Goal: Information Seeking & Learning: Learn about a topic

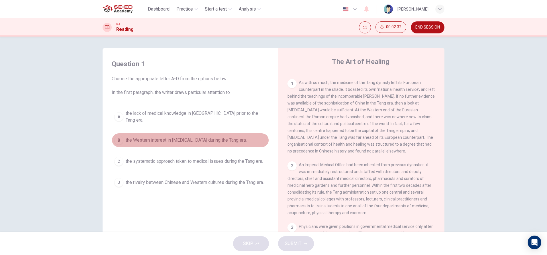
click at [188, 137] on span "the Western interest in Chinese medicine during the Tang era." at bounding box center [186, 140] width 121 height 7
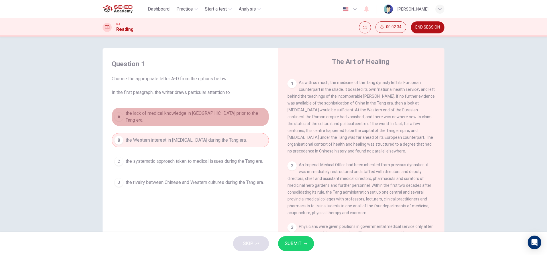
click at [192, 115] on span "the lack of medical knowledge in China prior to the Tang era." at bounding box center [196, 117] width 141 height 14
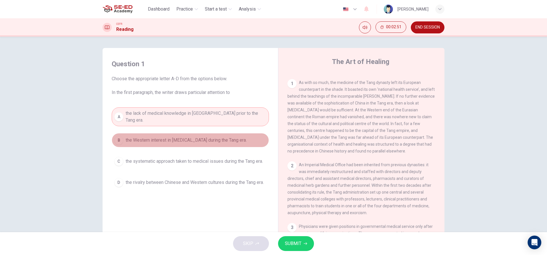
click at [230, 133] on button "B the Western interest in Chinese medicine during the Tang era." at bounding box center [190, 140] width 157 height 14
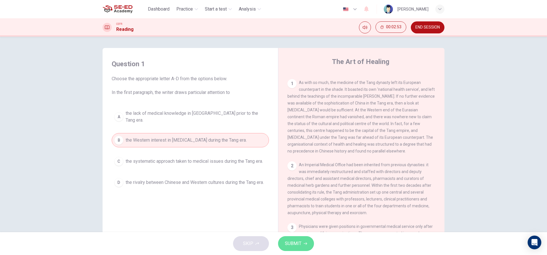
click at [287, 242] on span "SUBMIT" at bounding box center [293, 243] width 17 height 8
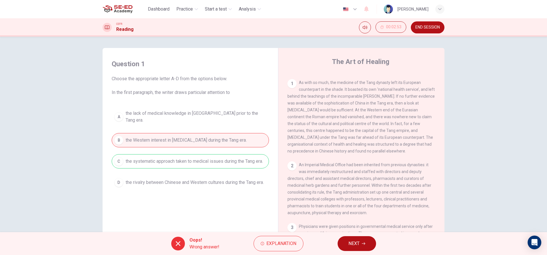
click at [226, 161] on div "A the lack of medical knowledge in China prior to the Tang era. B the Western i…" at bounding box center [190, 148] width 157 height 82
click at [367, 238] on button "NEXT" at bounding box center [357, 243] width 38 height 15
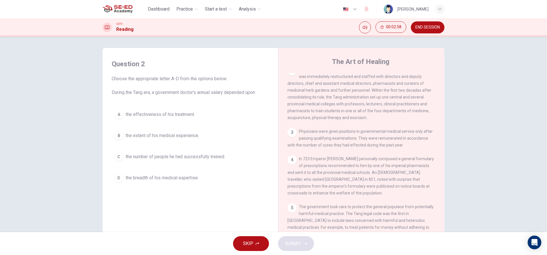
scroll to position [200, 0]
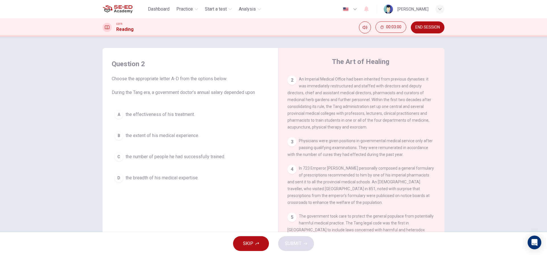
click at [291, 85] on div "2" at bounding box center [292, 80] width 9 height 9
click at [135, 134] on span "the extent of his medical experience." at bounding box center [163, 135] width 74 height 7
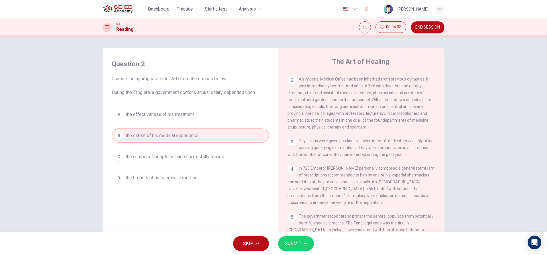
click at [293, 240] on span "SUBMIT" at bounding box center [293, 243] width 17 height 8
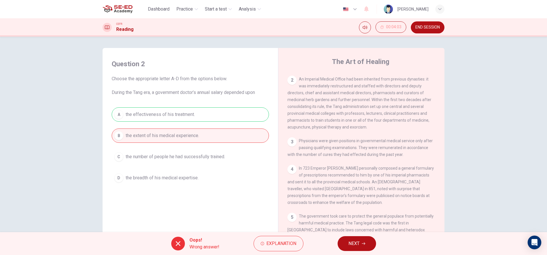
click at [347, 243] on button "NEXT" at bounding box center [357, 243] width 38 height 15
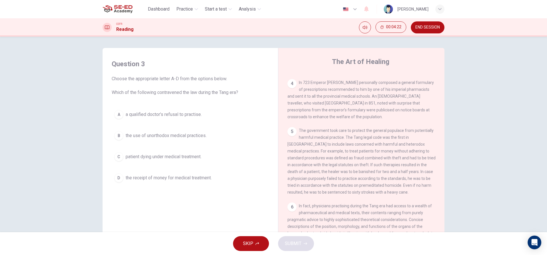
scroll to position [257, 0]
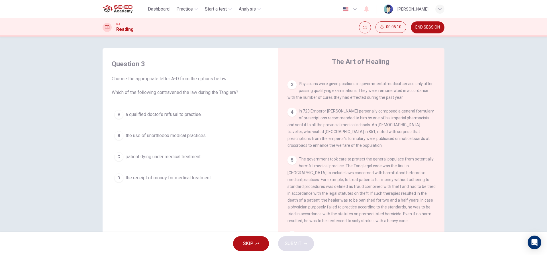
click at [170, 156] on span "patient dying under medical treatment." at bounding box center [164, 156] width 76 height 7
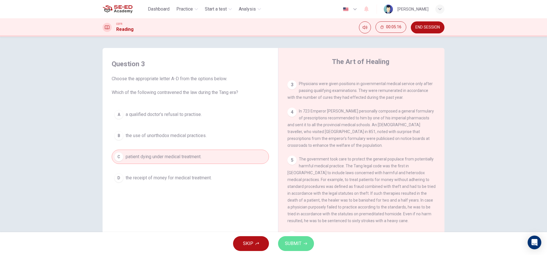
click at [287, 240] on span "SUBMIT" at bounding box center [293, 243] width 17 height 8
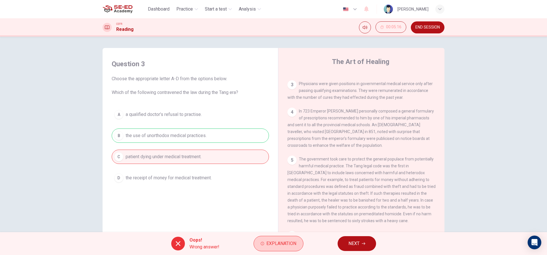
click at [274, 240] on span "Explanation" at bounding box center [282, 243] width 30 height 8
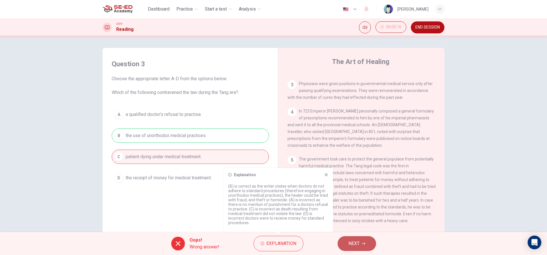
click at [357, 240] on span "NEXT" at bounding box center [354, 243] width 11 height 8
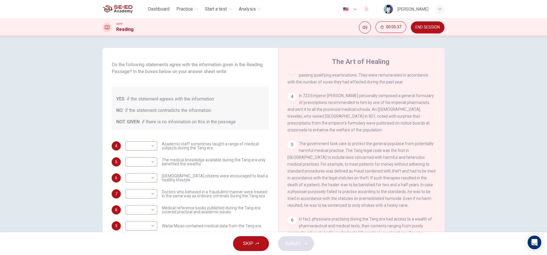
scroll to position [25, 0]
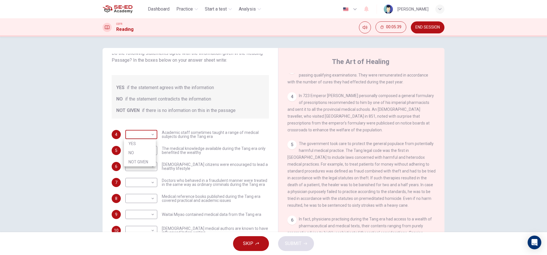
click at [150, 134] on body "This site uses cookies, as explained in our Privacy Policy . If you agree to th…" at bounding box center [273, 127] width 547 height 255
click at [150, 134] on div at bounding box center [273, 127] width 547 height 255
click at [151, 134] on body "This site uses cookies, as explained in our Privacy Policy . If you agree to th…" at bounding box center [273, 127] width 547 height 255
click at [147, 144] on li "YES" at bounding box center [140, 143] width 32 height 9
type input "YES"
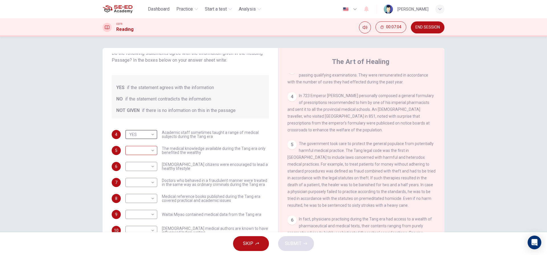
click at [151, 154] on body "This site uses cookies, as explained in our Privacy Policy . If you agree to th…" at bounding box center [273, 127] width 547 height 255
click at [147, 158] on li "YES" at bounding box center [140, 159] width 32 height 9
type input "YES"
click at [151, 164] on body "This site uses cookies, as explained in our Privacy Policy . If you agree to th…" at bounding box center [273, 127] width 547 height 255
click at [147, 173] on li "YES" at bounding box center [140, 175] width 32 height 9
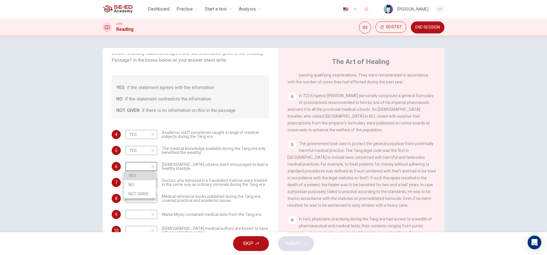
type input "YES"
click at [150, 179] on body "This site uses cookies, as explained in our Privacy Policy . If you agree to th…" at bounding box center [273, 127] width 547 height 255
click at [144, 188] on li "YES" at bounding box center [140, 191] width 32 height 9
type input "YES"
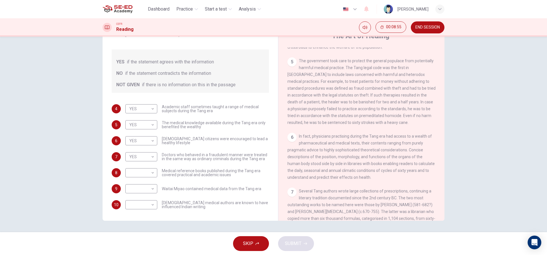
drag, startPoint x: 299, startPoint y: 68, endPoint x: 307, endPoint y: 74, distance: 9.6
click at [310, 74] on span "The government took care to protect the general populace from potentially harmf…" at bounding box center [362, 91] width 148 height 66
drag, startPoint x: 298, startPoint y: 68, endPoint x: 358, endPoint y: 107, distance: 71.2
click at [358, 107] on div "5 The government took care to protect the general populace from potentially har…" at bounding box center [362, 91] width 148 height 68
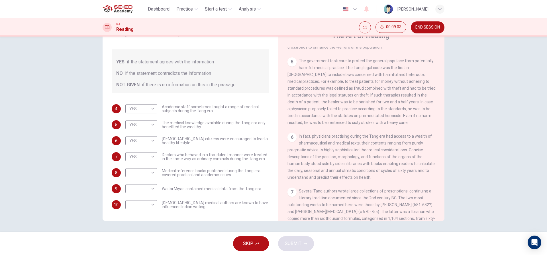
click at [359, 97] on span "The government took care to protect the general populace from potentially harmf…" at bounding box center [362, 91] width 148 height 66
drag, startPoint x: 352, startPoint y: 94, endPoint x: 362, endPoint y: 89, distance: 11.5
click at [362, 89] on div "5 The government took care to protect the general populace from potentially har…" at bounding box center [362, 91] width 148 height 68
drag, startPoint x: 360, startPoint y: 88, endPoint x: 319, endPoint y: 87, distance: 40.8
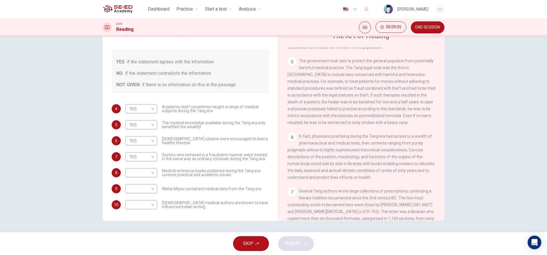
click at [319, 88] on div "5 The government took care to protect the general populace from potentially har…" at bounding box center [362, 91] width 148 height 68
click at [143, 123] on body "This site uses cookies, as explained in our Privacy Policy . If you agree to th…" at bounding box center [273, 127] width 547 height 255
click at [146, 138] on li "NO" at bounding box center [140, 142] width 32 height 9
type input "NO"
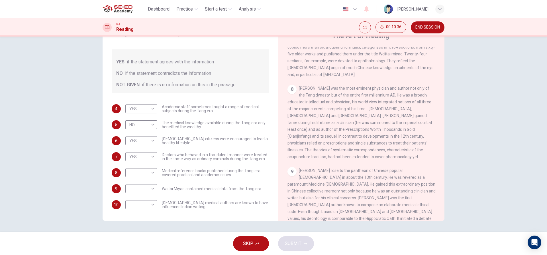
scroll to position [472, 0]
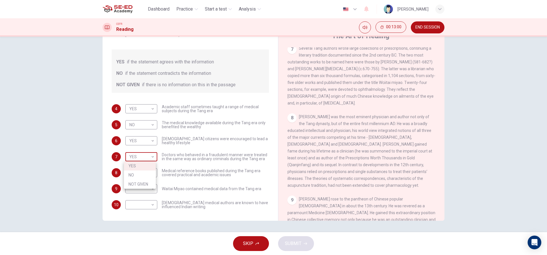
click at [151, 155] on body "This site uses cookies, as explained in our Privacy Policy . If you agree to th…" at bounding box center [273, 127] width 547 height 255
click at [149, 182] on li "NOT GIVEN" at bounding box center [140, 183] width 32 height 9
type input "NOT GIVEN"
click at [198, 156] on span "Doctors who behaved in a fraudulent manner were treated in the same way as ordi…" at bounding box center [215, 157] width 107 height 8
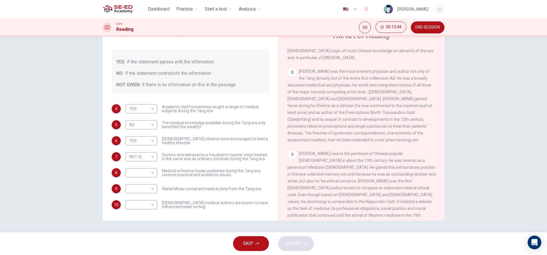
scroll to position [545, 0]
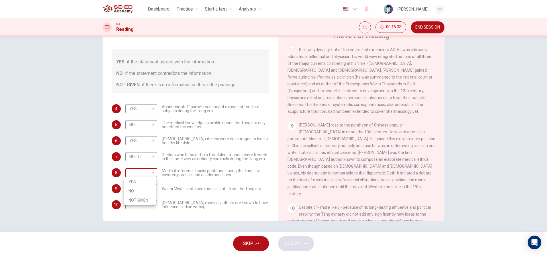
click at [150, 175] on body "This site uses cookies, as explained in our Privacy Policy . If you agree to th…" at bounding box center [273, 127] width 547 height 255
click at [145, 188] on li "NO" at bounding box center [140, 190] width 32 height 9
type input "NO"
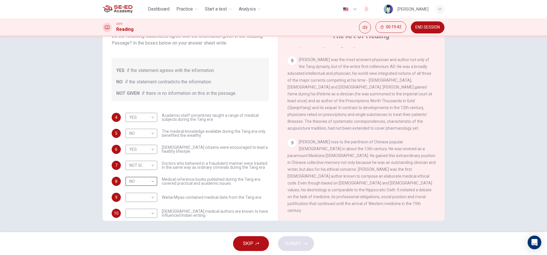
scroll to position [25, 0]
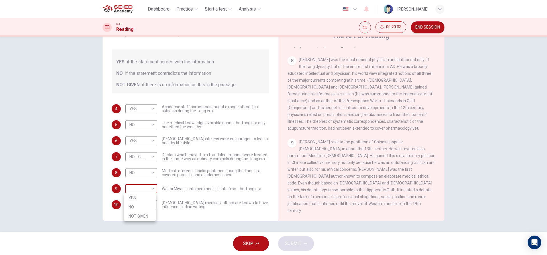
click at [150, 185] on body "This site uses cookies, as explained in our Privacy Policy . If you agree to th…" at bounding box center [273, 127] width 547 height 255
click at [143, 197] on li "YES" at bounding box center [140, 197] width 32 height 9
type input "YES"
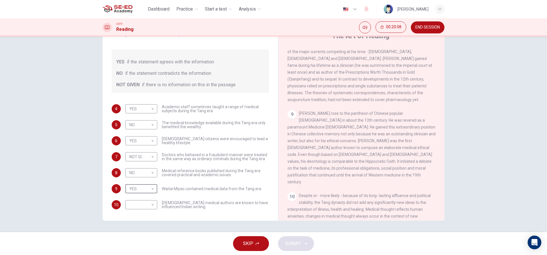
scroll to position [586, 0]
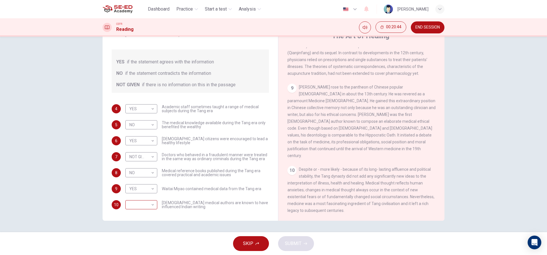
click at [154, 206] on div "​ ​" at bounding box center [141, 204] width 32 height 9
click at [149, 206] on body "This site uses cookies, as explained in our Privacy Policy . If you agree to th…" at bounding box center [273, 127] width 547 height 255
click at [147, 223] on li "NO" at bounding box center [140, 222] width 32 height 9
type input "NO"
click at [287, 245] on span "SUBMIT" at bounding box center [293, 243] width 17 height 8
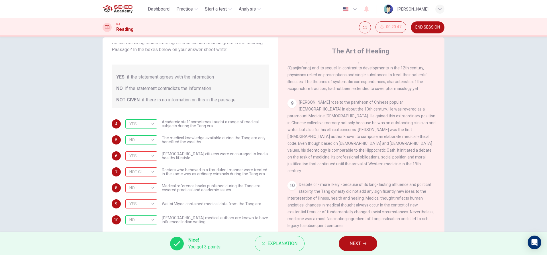
scroll to position [26, 0]
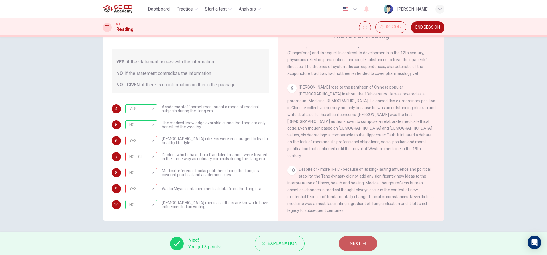
click at [350, 241] on span "NEXT" at bounding box center [355, 243] width 11 height 8
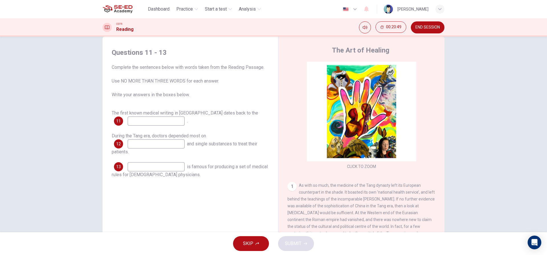
scroll to position [0, 0]
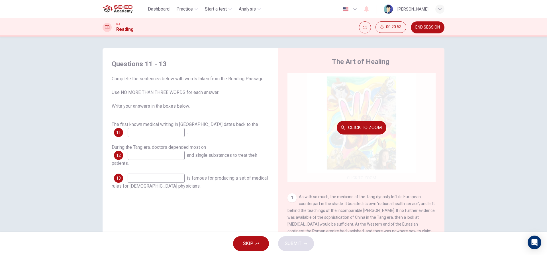
click at [325, 164] on div "Click to Zoom" at bounding box center [362, 127] width 148 height 109
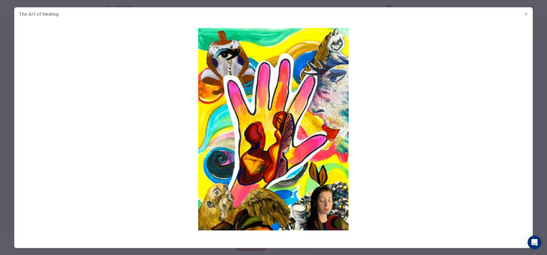
click at [317, 222] on img at bounding box center [273, 129] width 519 height 216
click at [255, 250] on div at bounding box center [273, 127] width 547 height 255
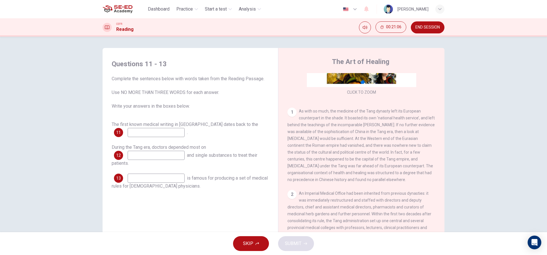
scroll to position [114, 0]
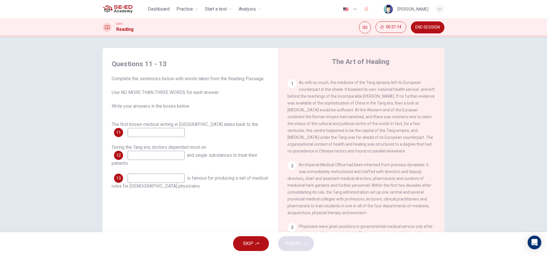
click at [158, 134] on input at bounding box center [156, 132] width 57 height 9
type input "e"
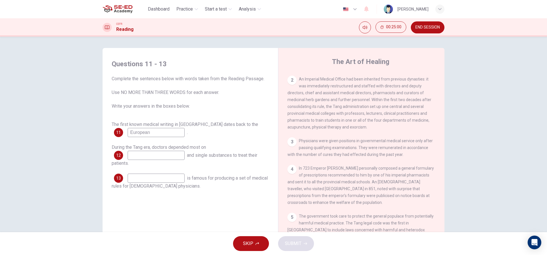
scroll to position [0, 0]
type input "European"
click at [152, 154] on input at bounding box center [156, 155] width 57 height 9
type input "O"
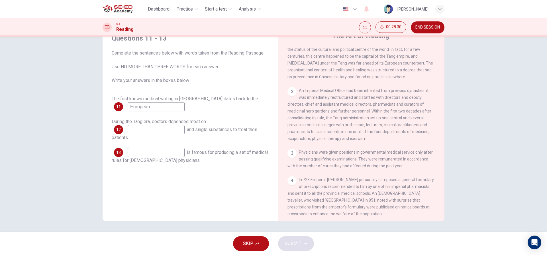
scroll to position [171, 0]
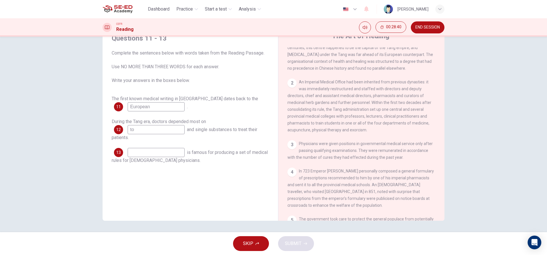
type input "t"
type input "leaning and practicing"
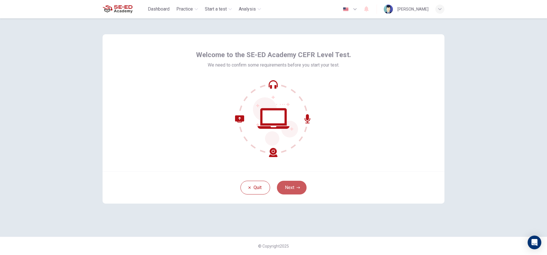
click at [296, 190] on button "Next" at bounding box center [292, 187] width 30 height 14
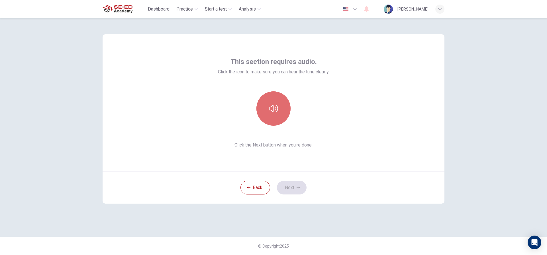
click at [270, 108] on icon "button" at bounding box center [273, 108] width 9 height 9
click at [295, 190] on button "Next" at bounding box center [292, 187] width 30 height 14
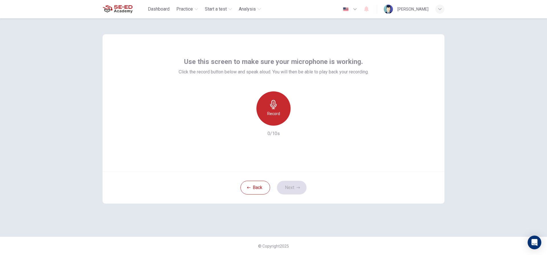
click at [272, 113] on h6 "Record" at bounding box center [273, 113] width 13 height 7
click at [272, 112] on h6 "Stop" at bounding box center [273, 113] width 9 height 7
click at [298, 120] on icon "button" at bounding box center [300, 121] width 6 height 6
click at [246, 121] on icon "button" at bounding box center [247, 120] width 5 height 5
click at [267, 111] on div "Record" at bounding box center [274, 108] width 34 height 34
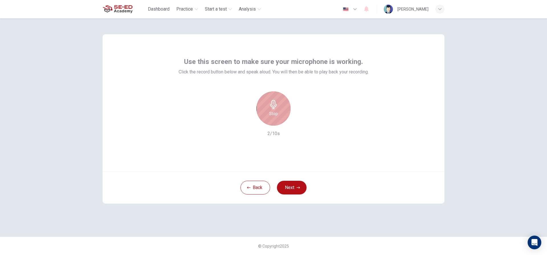
click at [266, 109] on div "Stop" at bounding box center [274, 108] width 34 height 34
click at [300, 121] on icon "button" at bounding box center [300, 120] width 3 height 3
click at [296, 183] on button "Next" at bounding box center [292, 187] width 30 height 14
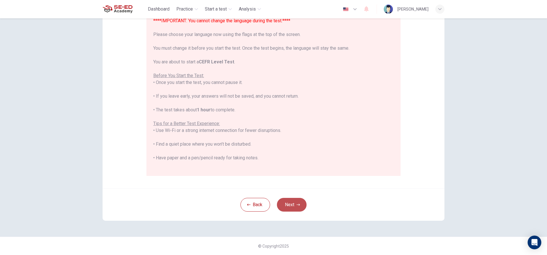
click at [301, 203] on button "Next" at bounding box center [292, 205] width 30 height 14
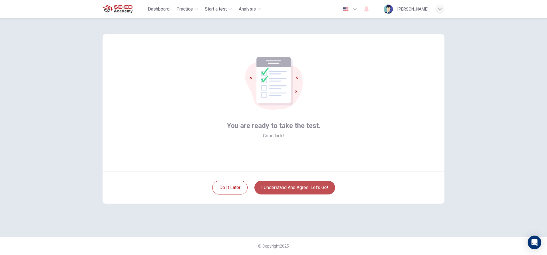
click at [277, 186] on button "I understand and agree. Let’s go!" at bounding box center [295, 187] width 81 height 14
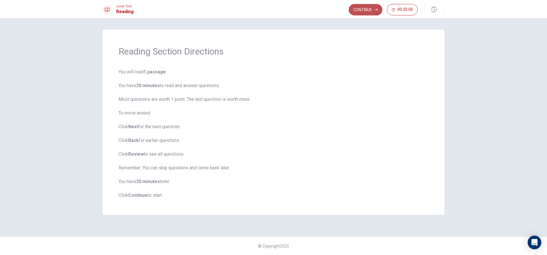
click at [361, 10] on button "Continue" at bounding box center [366, 9] width 34 height 11
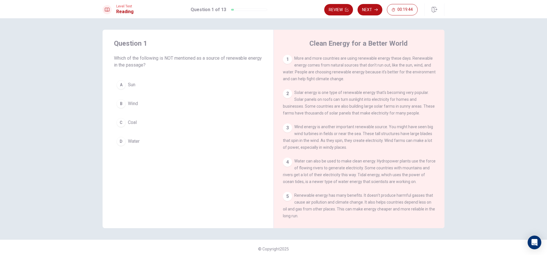
drag, startPoint x: 164, startPoint y: 58, endPoint x: 184, endPoint y: 60, distance: 20.2
click at [184, 60] on span "Which of the following is NOT mentioned as a source of renewable energy in the …" at bounding box center [188, 62] width 148 height 14
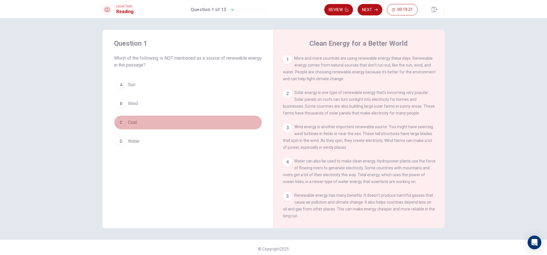
click at [128, 123] on span "Coal" at bounding box center [132, 122] width 9 height 7
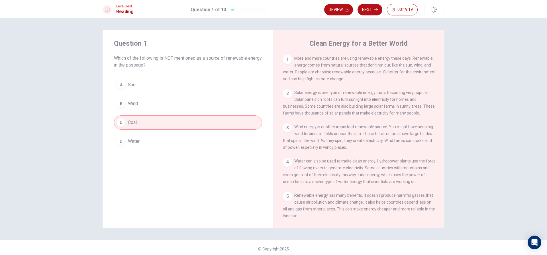
scroll to position [29, 0]
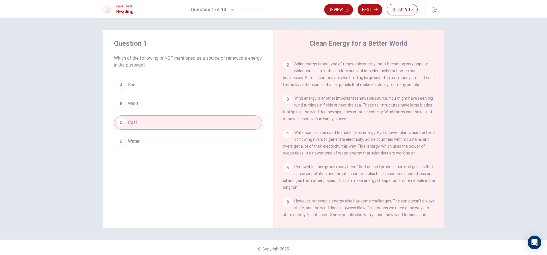
click at [192, 129] on button "C Coal" at bounding box center [188, 122] width 148 height 14
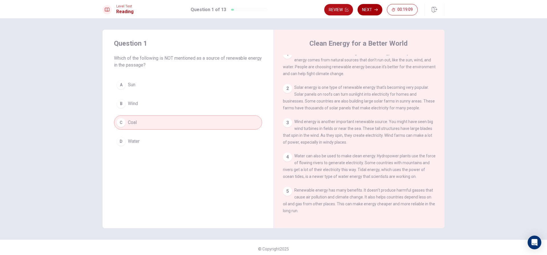
click at [371, 9] on button "Next" at bounding box center [370, 9] width 25 height 11
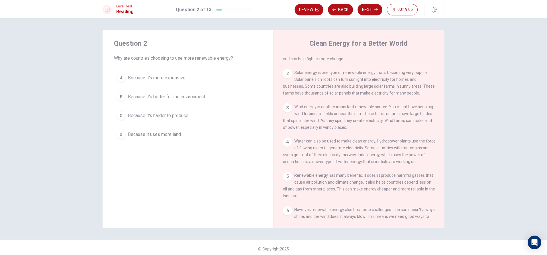
scroll to position [34, 0]
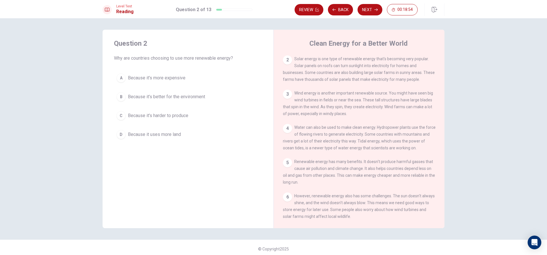
click at [198, 94] on span "Because it's better for the environment" at bounding box center [166, 96] width 77 height 7
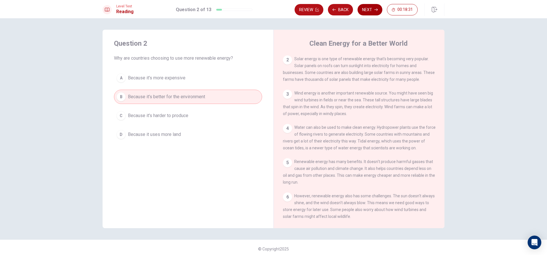
click at [371, 11] on button "Next" at bounding box center [370, 9] width 25 height 11
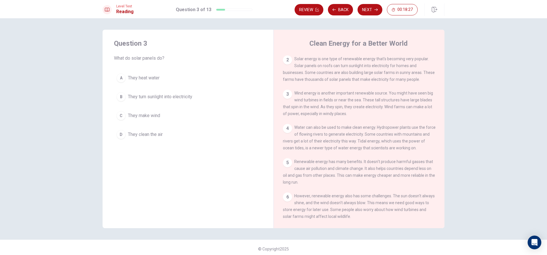
scroll to position [62, 0]
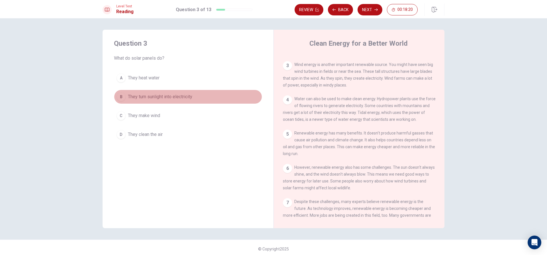
click at [202, 92] on button "B They turn sunlight into electricity" at bounding box center [188, 97] width 148 height 14
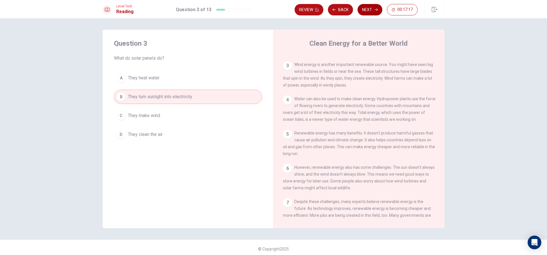
click at [377, 11] on icon "button" at bounding box center [376, 9] width 3 height 3
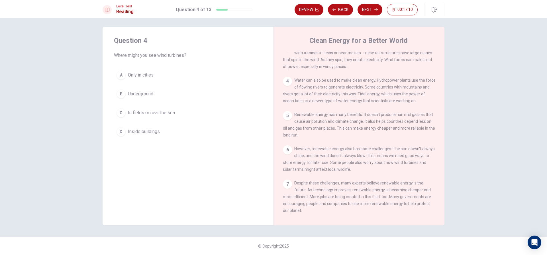
scroll to position [91, 0]
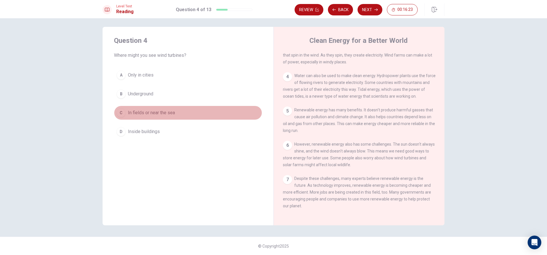
click at [133, 114] on span "In fields or near the sea" at bounding box center [151, 112] width 47 height 7
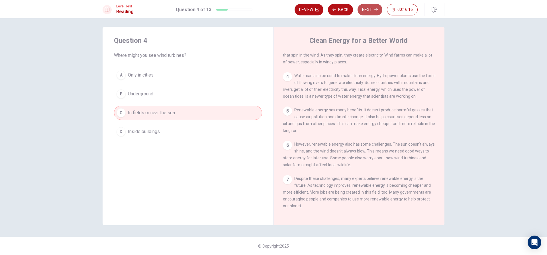
click at [369, 7] on button "Next" at bounding box center [370, 9] width 25 height 11
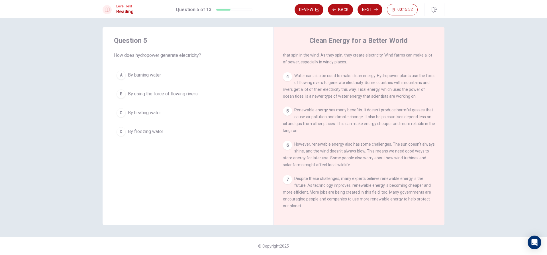
click at [204, 94] on button "B By using the force of flowing rivers" at bounding box center [188, 94] width 148 height 14
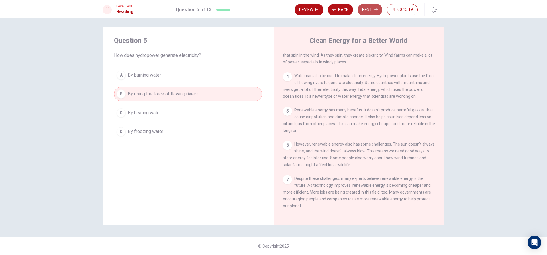
click at [366, 10] on button "Next" at bounding box center [370, 9] width 25 height 11
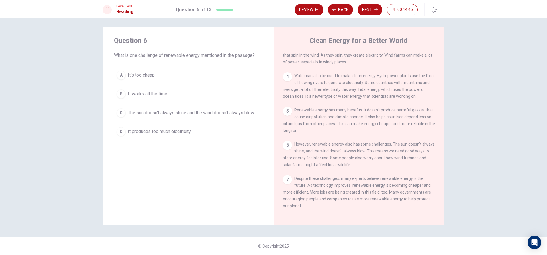
click at [228, 113] on span "The sun doesn't always shine and the wind doesn't always blow" at bounding box center [191, 112] width 126 height 7
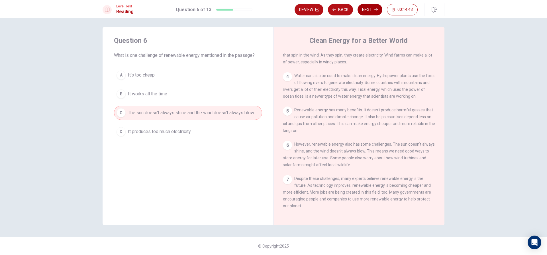
click at [369, 11] on button "Next" at bounding box center [370, 9] width 25 height 11
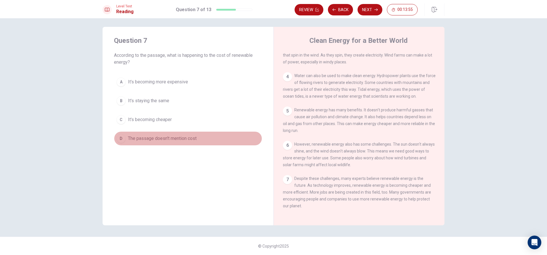
click at [143, 138] on span "The passage doesn't mention cost" at bounding box center [162, 138] width 69 height 7
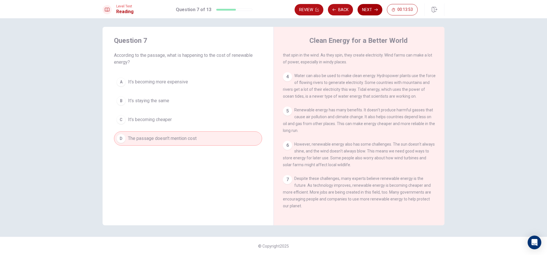
click at [368, 9] on button "Next" at bounding box center [370, 9] width 25 height 11
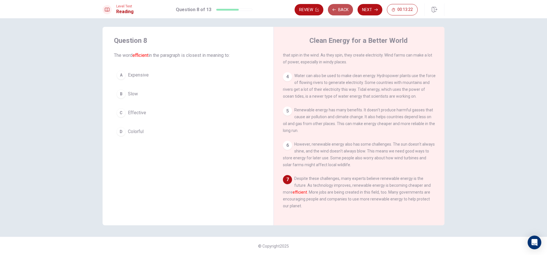
click at [338, 10] on button "Back" at bounding box center [340, 9] width 25 height 11
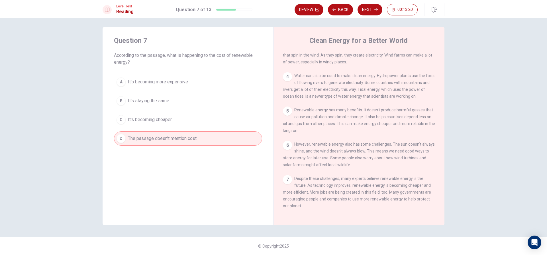
click at [193, 123] on button "C It's becoming cheaper" at bounding box center [188, 119] width 148 height 14
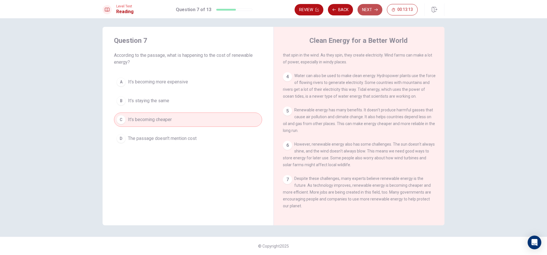
click at [366, 10] on button "Next" at bounding box center [370, 9] width 25 height 11
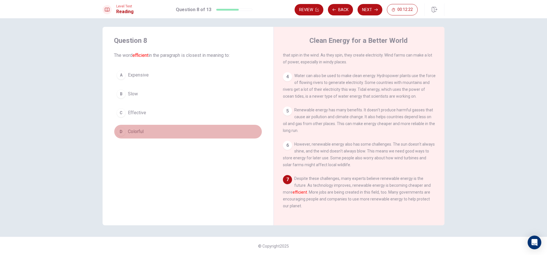
click at [140, 132] on span "Colorful" at bounding box center [136, 131] width 16 height 7
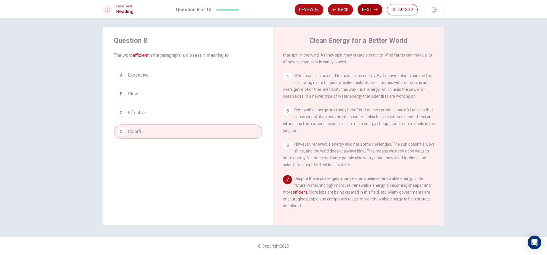
click at [376, 7] on button "Next" at bounding box center [370, 9] width 25 height 11
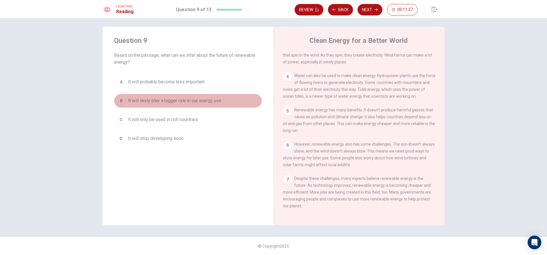
click at [204, 96] on button "B It will likely play a bigger role in our energy use" at bounding box center [188, 101] width 148 height 14
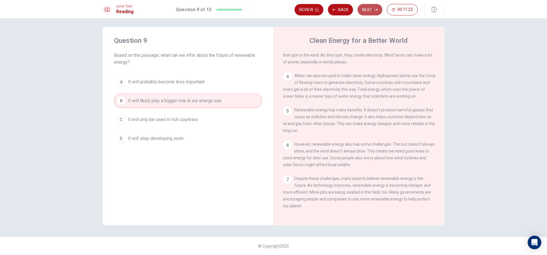
click at [364, 11] on button "Next" at bounding box center [370, 9] width 25 height 11
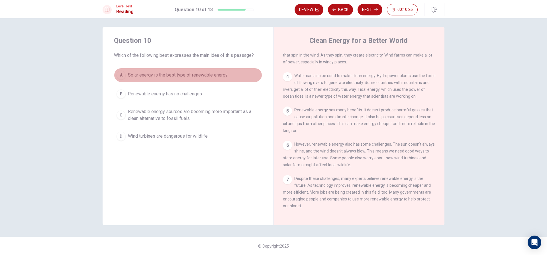
click at [131, 79] on button "A Solar energy is the best type of renewable energy" at bounding box center [188, 75] width 148 height 14
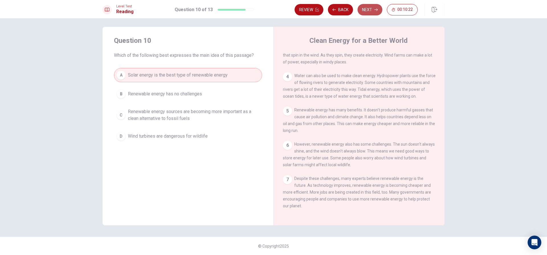
click at [368, 9] on button "Next" at bounding box center [370, 9] width 25 height 11
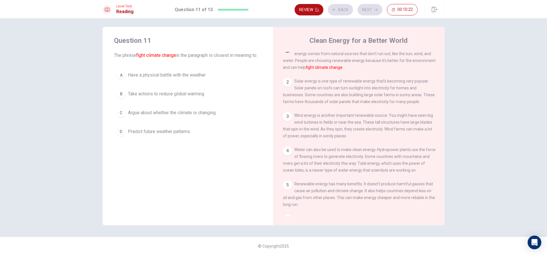
scroll to position [0, 0]
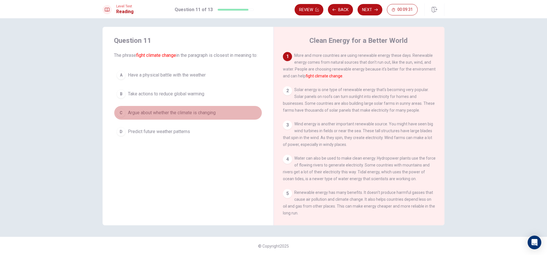
click at [188, 116] on span "Argue about whether the climate is changing" at bounding box center [172, 112] width 88 height 7
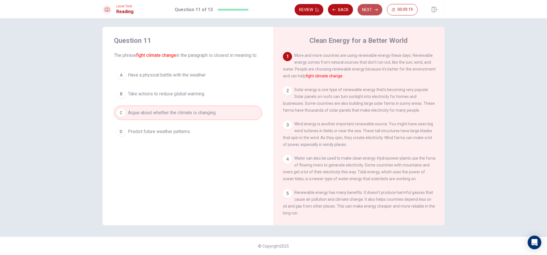
click at [375, 8] on icon "button" at bounding box center [376, 9] width 3 height 3
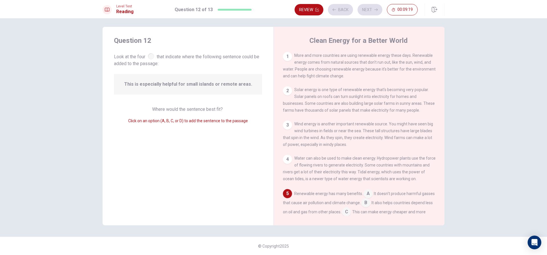
scroll to position [71, 0]
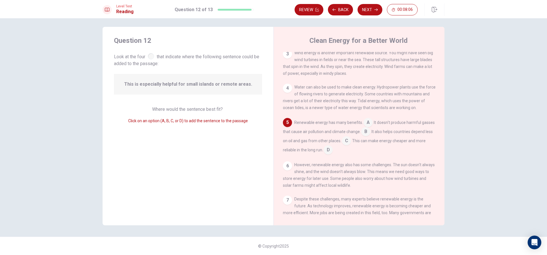
click at [364, 126] on input at bounding box center [368, 122] width 9 height 9
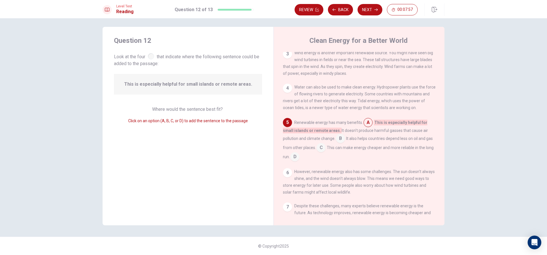
click at [365, 126] on input at bounding box center [368, 122] width 9 height 9
click at [341, 142] on input at bounding box center [340, 138] width 9 height 9
click at [365, 127] on input at bounding box center [368, 122] width 9 height 9
click at [340, 143] on input at bounding box center [340, 138] width 9 height 9
click at [321, 153] on input at bounding box center [321, 147] width 9 height 9
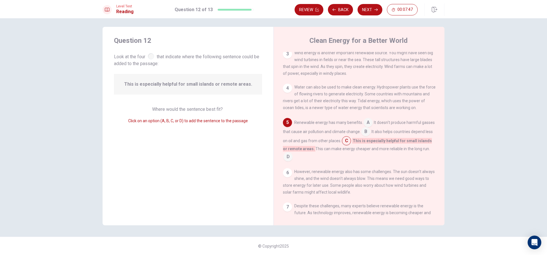
click at [293, 158] on input at bounding box center [288, 157] width 9 height 9
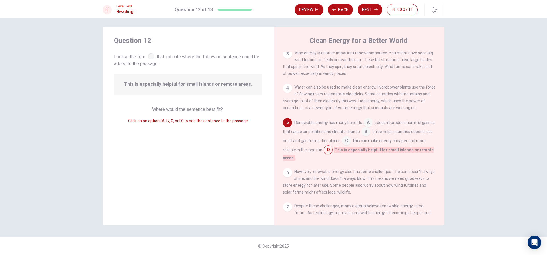
drag, startPoint x: 380, startPoint y: 136, endPoint x: 378, endPoint y: 143, distance: 6.8
click at [378, 143] on div "Renewable energy has many benefits. A It doesn't produce harmful gasses that ca…" at bounding box center [359, 139] width 153 height 43
click at [371, 133] on input at bounding box center [366, 131] width 9 height 9
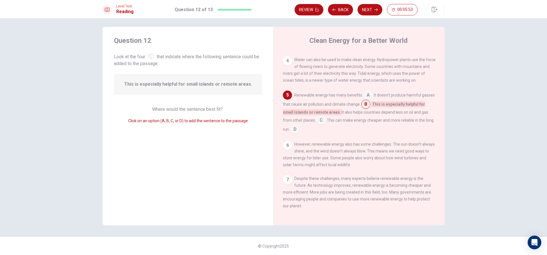
scroll to position [106, 0]
click at [367, 7] on button "Next" at bounding box center [370, 9] width 25 height 11
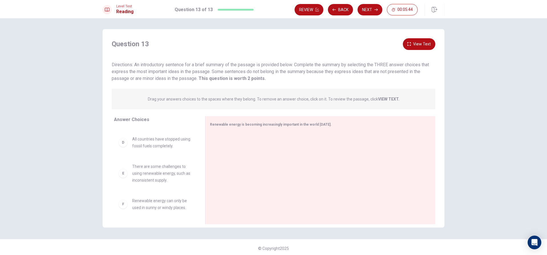
scroll to position [0, 0]
click at [230, 147] on div at bounding box center [318, 171] width 216 height 76
drag, startPoint x: 173, startPoint y: 141, endPoint x: 315, endPoint y: 152, distance: 141.9
click at [218, 145] on div "A" at bounding box center [219, 141] width 9 height 9
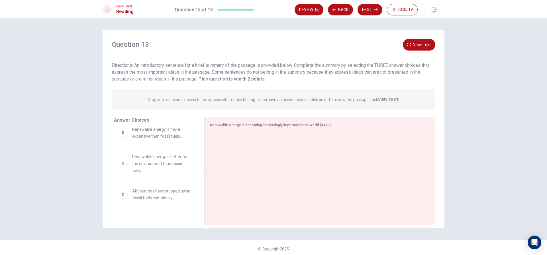
scroll to position [0, 0]
click at [176, 140] on span "Solar, wind, and water are major sources of renewable energy." at bounding box center [161, 140] width 59 height 14
click at [182, 141] on span "Solar, wind, and water are major sources of renewable energy." at bounding box center [161, 140] width 59 height 14
click at [176, 143] on span "Solar, wind, and water are major sources of renewable energy." at bounding box center [161, 140] width 59 height 14
click at [158, 140] on span "Solar, wind, and water are major sources of renewable energy." at bounding box center [161, 140] width 59 height 14
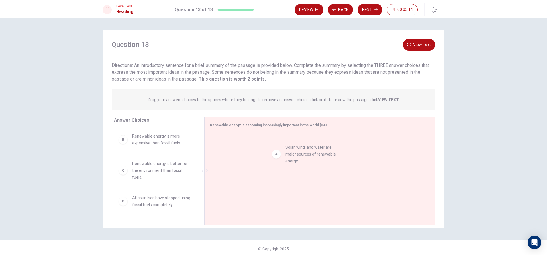
drag, startPoint x: 115, startPoint y: 137, endPoint x: 273, endPoint y: 147, distance: 159.2
drag, startPoint x: 167, startPoint y: 173, endPoint x: 259, endPoint y: 179, distance: 92.3
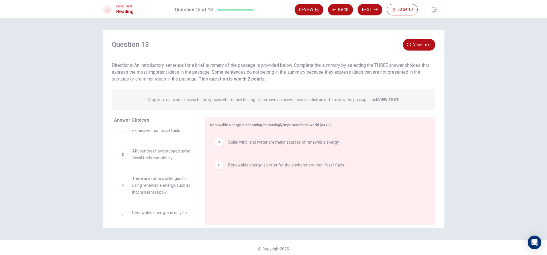
scroll to position [24, 0]
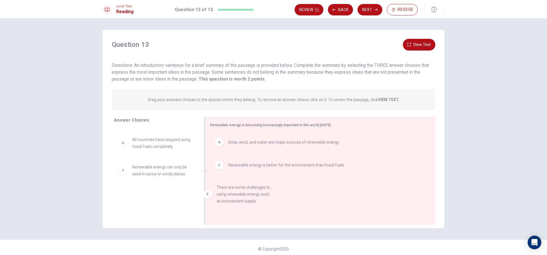
drag, startPoint x: 156, startPoint y: 171, endPoint x: 253, endPoint y: 185, distance: 98.4
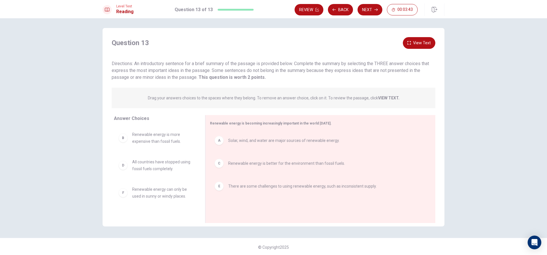
scroll to position [0, 0]
click at [370, 11] on button "Next" at bounding box center [370, 9] width 25 height 11
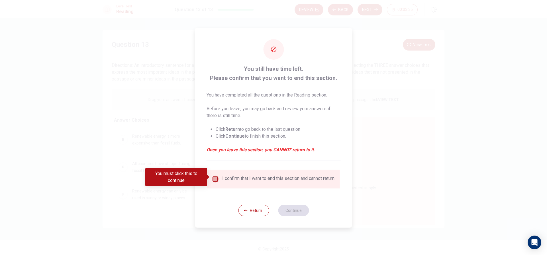
click at [217, 175] on input "You must click this to continue" at bounding box center [215, 178] width 7 height 7
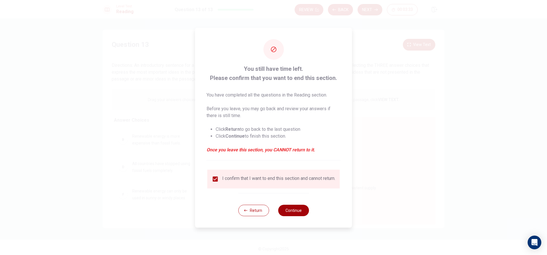
click at [298, 208] on button "Continue" at bounding box center [293, 209] width 31 height 11
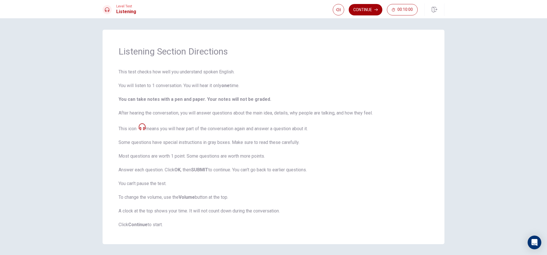
click at [370, 10] on button "Continue" at bounding box center [366, 9] width 34 height 11
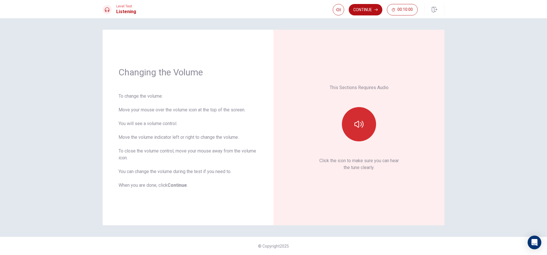
click at [354, 123] on button "button" at bounding box center [359, 124] width 34 height 34
click at [339, 9] on icon "button" at bounding box center [338, 9] width 5 height 5
click at [365, 9] on button "Continue" at bounding box center [366, 9] width 34 height 11
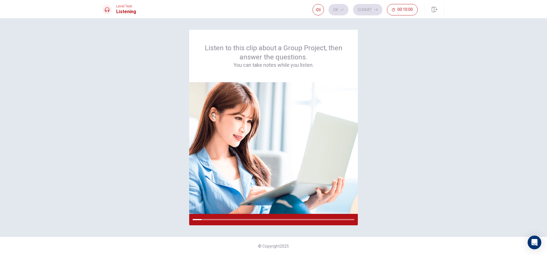
click at [394, 184] on div "Listen to this clip about a Group Project, then answer the questions. You can t…" at bounding box center [274, 127] width 342 height 195
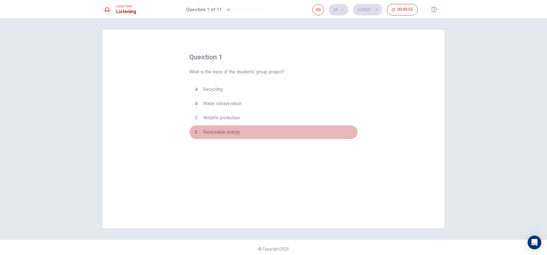
click at [217, 131] on span "Renewable energy." at bounding box center [222, 132] width 38 height 7
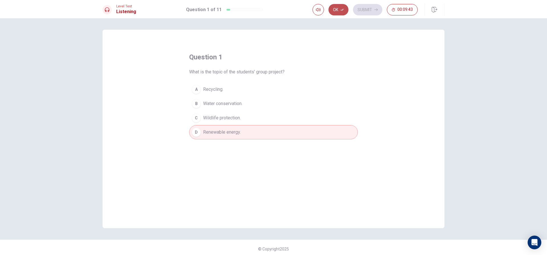
click at [335, 8] on button "Ok" at bounding box center [339, 9] width 20 height 11
click at [358, 10] on button "Submit" at bounding box center [367, 9] width 29 height 11
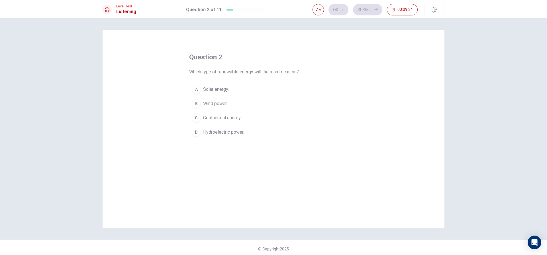
click at [219, 87] on span "Solar energy." at bounding box center [216, 89] width 26 height 7
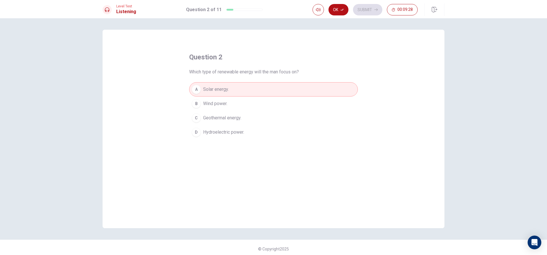
click at [332, 8] on button "Ok" at bounding box center [339, 9] width 20 height 11
click at [295, 101] on button "B Wind power." at bounding box center [273, 103] width 169 height 14
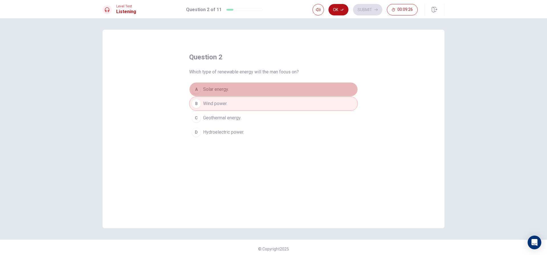
click at [295, 90] on button "A Solar energy." at bounding box center [273, 89] width 169 height 14
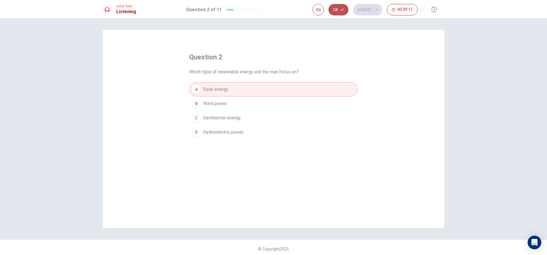
click at [340, 9] on button "Ok" at bounding box center [339, 9] width 20 height 11
click at [358, 8] on button "Submit" at bounding box center [367, 9] width 29 height 11
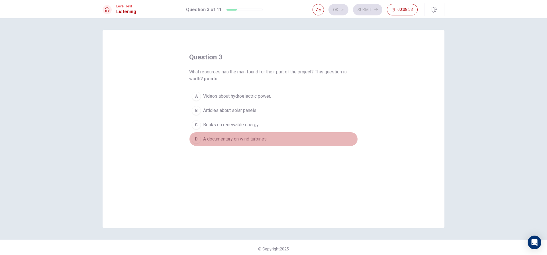
click at [221, 142] on span "A documentary on wind turbines." at bounding box center [235, 138] width 64 height 7
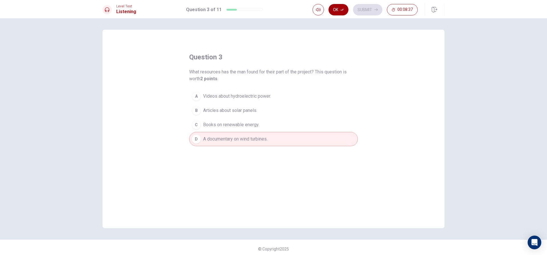
click at [337, 11] on button "Ok" at bounding box center [339, 9] width 20 height 11
click at [360, 10] on button "Submit" at bounding box center [367, 9] width 29 height 11
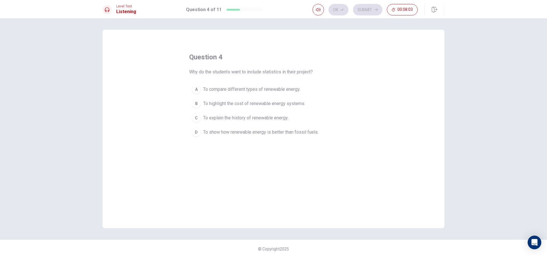
click at [258, 103] on span "To highlight the cost of renewable energy systems." at bounding box center [254, 103] width 102 height 7
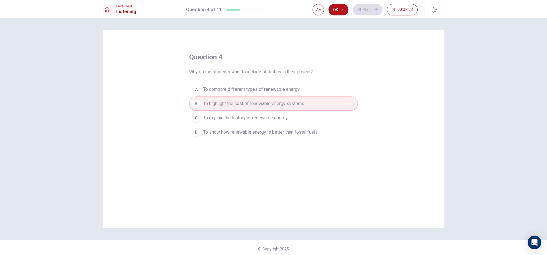
click at [258, 131] on span "To show how renewable energy is better than fossil fuels." at bounding box center [260, 132] width 115 height 7
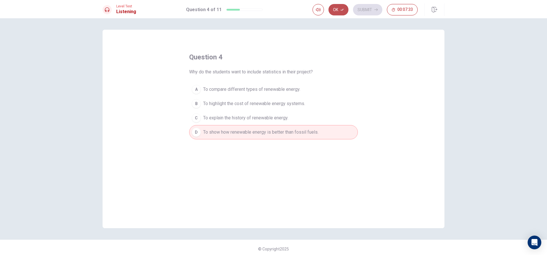
click at [337, 11] on button "Ok" at bounding box center [339, 9] width 20 height 11
click at [362, 11] on button "Submit" at bounding box center [367, 9] width 29 height 11
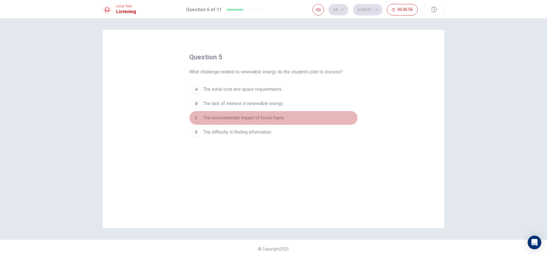
click at [229, 117] on span "The environmental impact of fossil fuels." at bounding box center [244, 117] width 82 height 7
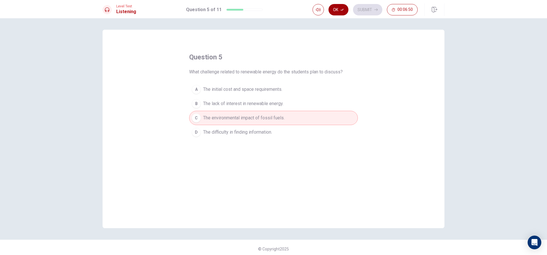
click at [341, 11] on button "Ok" at bounding box center [339, 9] width 20 height 11
click at [357, 11] on button "Submit" at bounding box center [367, 9] width 29 height 11
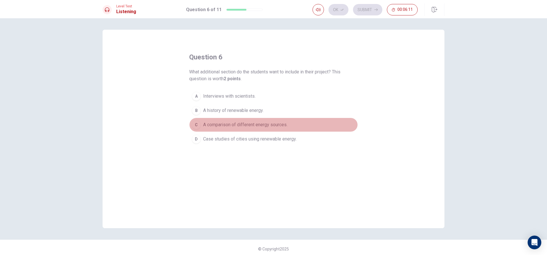
click at [236, 127] on span "A comparison of different energy sources." at bounding box center [245, 124] width 84 height 7
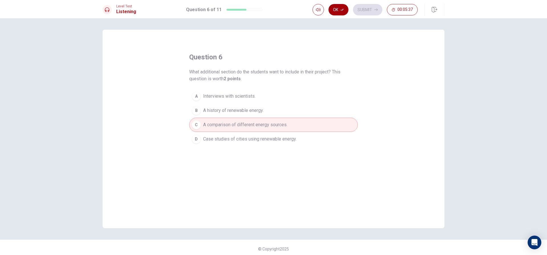
click at [337, 10] on button "Ok" at bounding box center [339, 9] width 20 height 11
click at [360, 11] on button "Submit" at bounding box center [367, 9] width 29 height 11
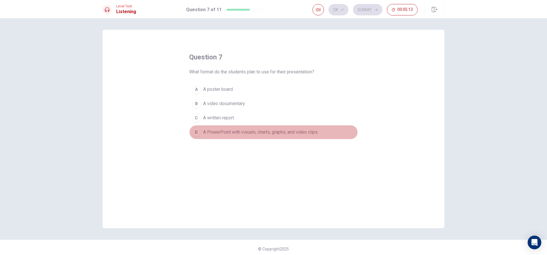
click at [209, 130] on span "A PowerPoint with visuals, charts, graphs, and video clips." at bounding box center [260, 132] width 115 height 7
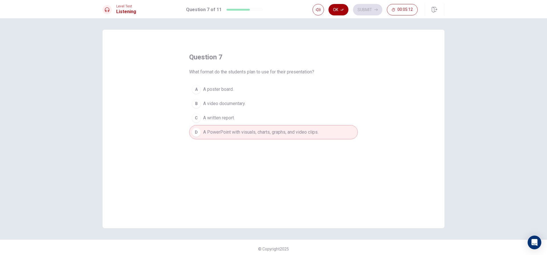
click at [344, 9] on icon "button" at bounding box center [342, 10] width 3 height 2
click at [358, 9] on button "Submit" at bounding box center [367, 9] width 29 height 11
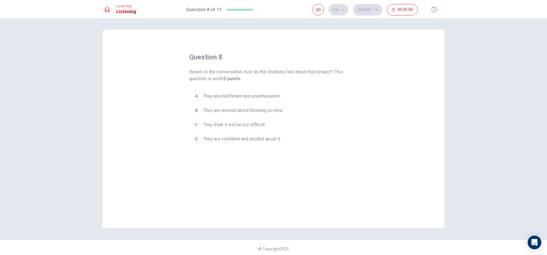
click at [250, 138] on span "They are confident and excited about it." at bounding box center [242, 138] width 78 height 7
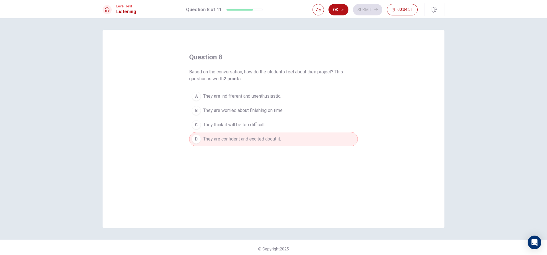
click at [342, 10] on icon "button" at bounding box center [342, 9] width 3 height 3
click at [361, 12] on button "Submit" at bounding box center [367, 9] width 29 height 11
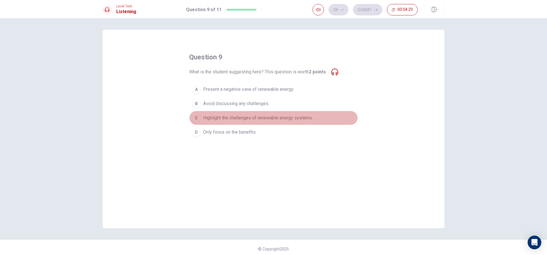
click at [244, 117] on span "Highlight the challenges of renewable energy systems." at bounding box center [258, 117] width 110 height 7
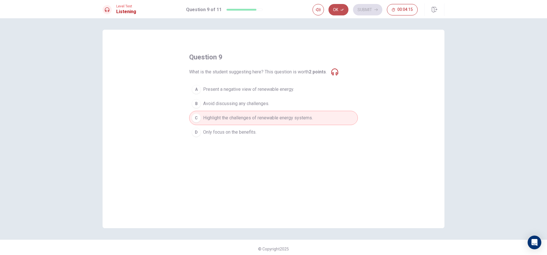
click at [335, 12] on button "Ok" at bounding box center [339, 9] width 20 height 11
click at [356, 7] on button "Submit" at bounding box center [367, 9] width 29 height 11
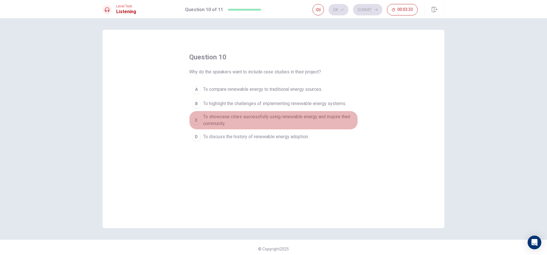
click at [276, 113] on span "To showcase cities successfully using renewable energy and inspire their commun…" at bounding box center [279, 120] width 152 height 14
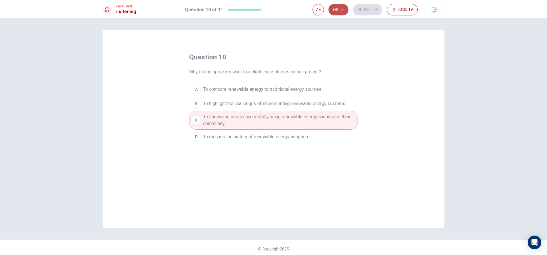
click at [335, 6] on button "Ok" at bounding box center [339, 9] width 20 height 11
click at [364, 13] on button "Submit" at bounding box center [367, 9] width 29 height 11
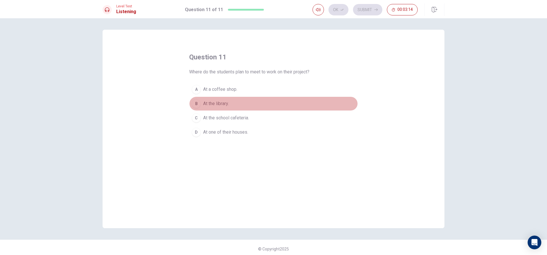
click at [236, 101] on button "B At the library." at bounding box center [273, 103] width 169 height 14
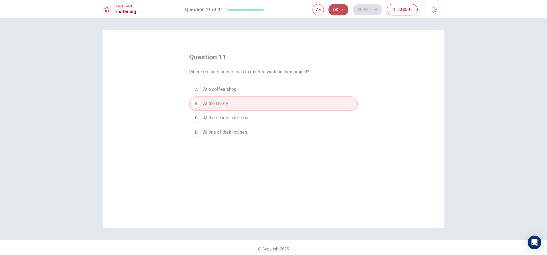
click at [340, 12] on button "Ok" at bounding box center [339, 9] width 20 height 11
click at [363, 7] on button "Submit" at bounding box center [367, 9] width 29 height 11
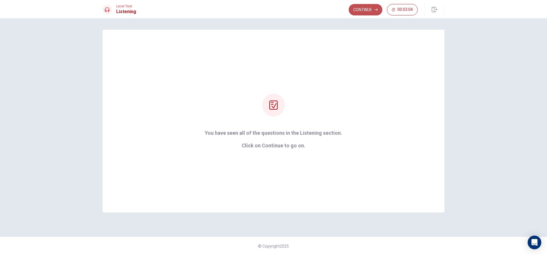
click at [372, 10] on button "Continue" at bounding box center [366, 9] width 34 height 11
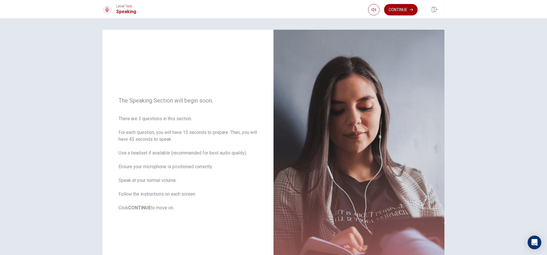
click at [394, 9] on button "Continue" at bounding box center [401, 9] width 34 height 11
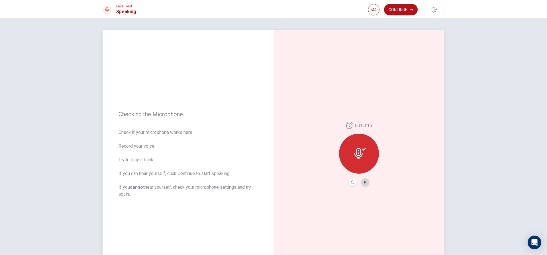
click at [366, 181] on button "Play Audio" at bounding box center [366, 182] width 8 height 8
click at [351, 181] on icon "Record Again" at bounding box center [352, 181] width 3 height 3
click at [364, 182] on icon "Play Audio" at bounding box center [365, 181] width 3 height 3
click at [354, 182] on button "Record Again" at bounding box center [353, 182] width 8 height 8
click at [363, 170] on div "Stop Recording" at bounding box center [359, 157] width 40 height 40
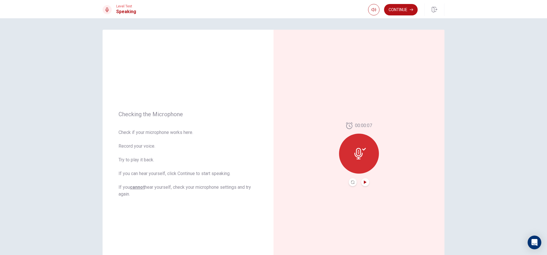
click at [364, 182] on icon "Play Audio" at bounding box center [365, 181] width 3 height 3
click at [351, 182] on icon "Record Again" at bounding box center [352, 181] width 3 height 3
click at [359, 166] on span "Stop Recording" at bounding box center [359, 164] width 21 height 9
click at [362, 179] on button "Play Audio" at bounding box center [366, 182] width 8 height 8
click at [352, 181] on icon "Record Again" at bounding box center [352, 181] width 3 height 3
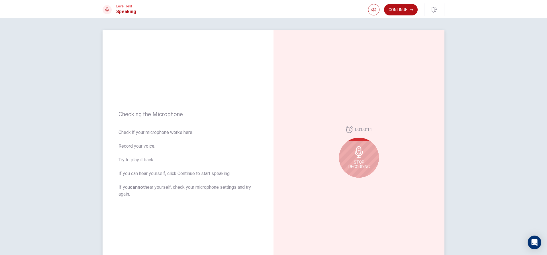
click at [376, 153] on div "Stop Recording" at bounding box center [359, 157] width 40 height 40
click at [366, 182] on icon "Play Audio" at bounding box center [365, 181] width 3 height 3
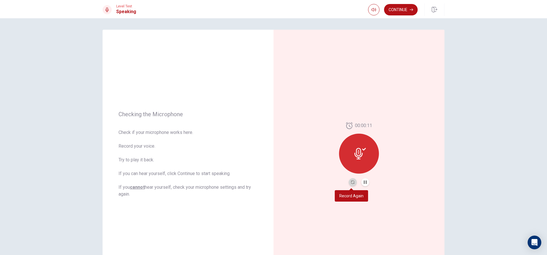
click at [351, 179] on button "Record Again" at bounding box center [353, 182] width 8 height 8
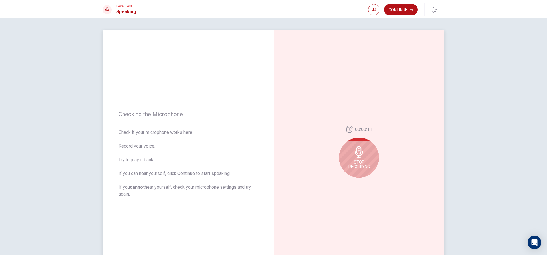
click at [352, 161] on span "Stop Recording" at bounding box center [359, 164] width 21 height 9
click at [350, 184] on button "Record Again" at bounding box center [353, 182] width 8 height 8
click at [364, 162] on span "Stop Recording" at bounding box center [359, 164] width 21 height 9
click at [350, 180] on button "Record Again" at bounding box center [353, 182] width 8 height 8
click at [365, 180] on icon "Play Audio" at bounding box center [365, 181] width 3 height 3
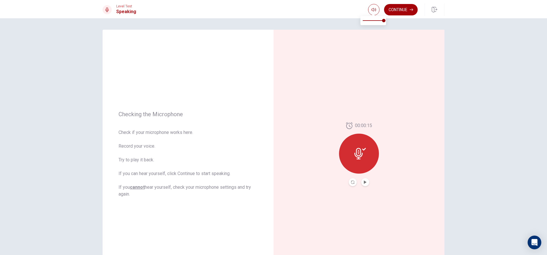
click at [400, 7] on button "Continue" at bounding box center [401, 9] width 34 height 11
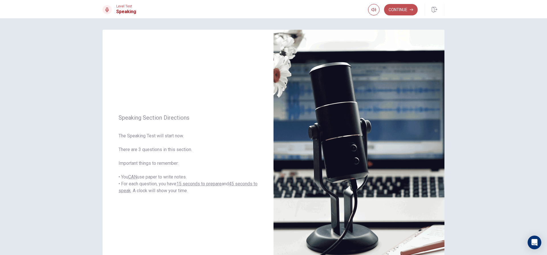
click at [413, 9] on icon "button" at bounding box center [411, 10] width 3 height 3
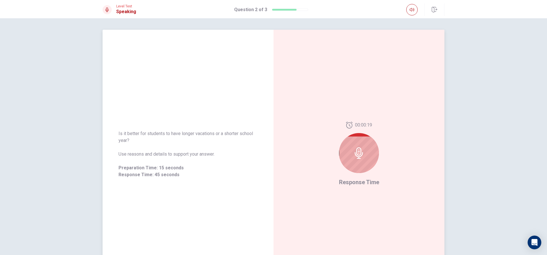
click at [359, 156] on icon at bounding box center [359, 152] width 11 height 11
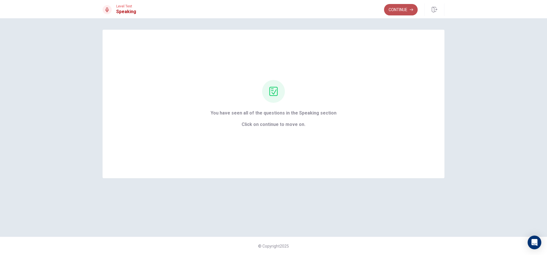
click at [393, 9] on button "Continue" at bounding box center [401, 9] width 34 height 11
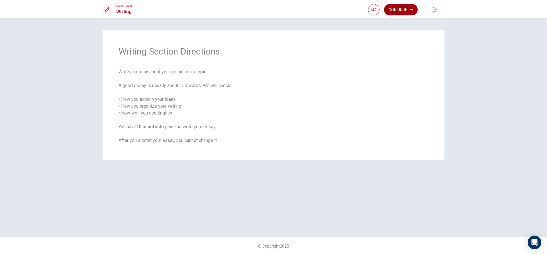
click at [394, 12] on button "Continue" at bounding box center [401, 9] width 34 height 11
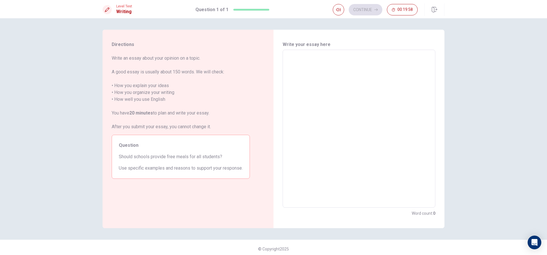
click at [353, 76] on textarea at bounding box center [359, 128] width 145 height 148
type textarea "I"
type textarea "x"
type textarea "I"
type textarea "x"
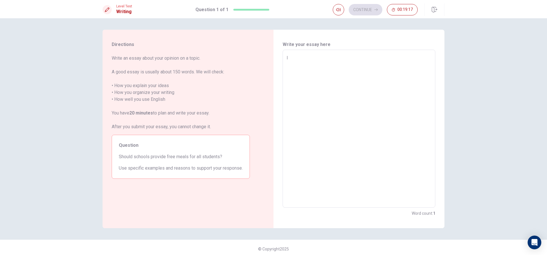
type textarea "I t"
type textarea "x"
type textarea "I th"
type textarea "x"
type textarea "I thi"
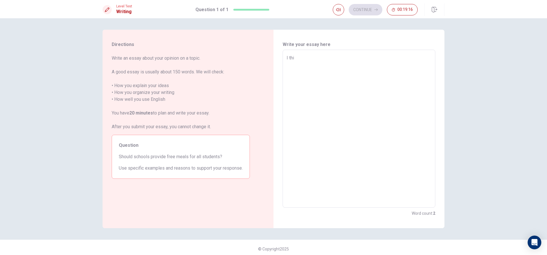
type textarea "x"
type textarea "I th"
type textarea "x"
type textarea "I t"
type textarea "x"
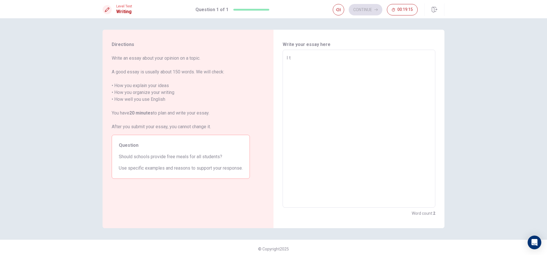
type textarea "I"
type textarea "x"
type textarea "I"
type textarea "x"
type textarea "F"
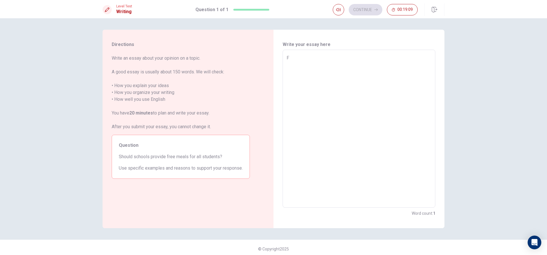
type textarea "x"
type textarea "Fr"
type textarea "x"
type textarea "Fro"
type textarea "x"
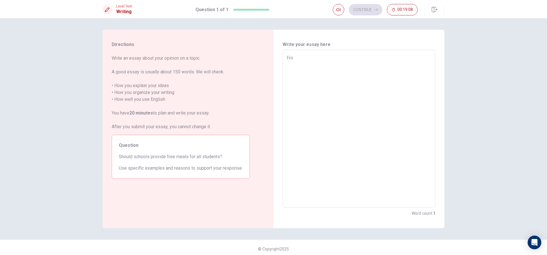
type textarea "From"
type textarea "x"
type textarea "From"
type textarea "x"
type textarea "From m"
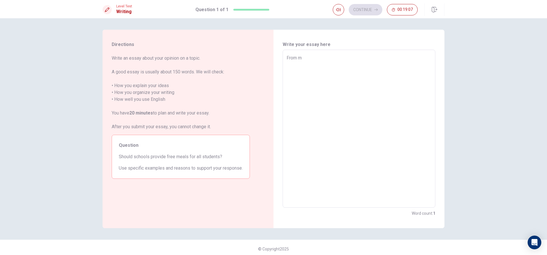
type textarea "x"
type textarea "From my"
type textarea "x"
type textarea "From m"
type textarea "x"
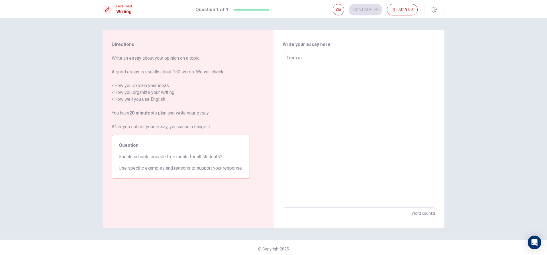
type textarea "From"
type textarea "x"
type textarea "From"
type textarea "x"
type textarea "Fro"
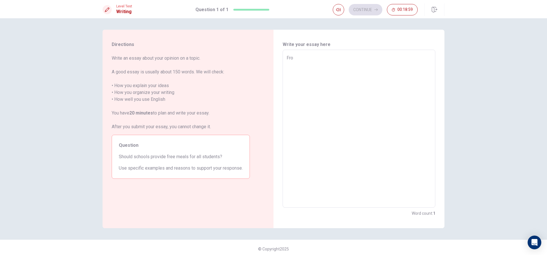
type textarea "x"
type textarea "Fr"
type textarea "x"
type textarea "F"
type textarea "x"
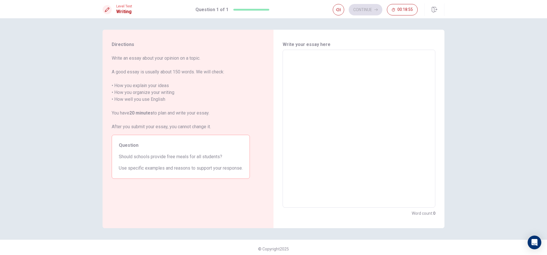
type textarea "i"
type textarea "x"
type textarea "i"
type textarea "x"
type textarea "i t"
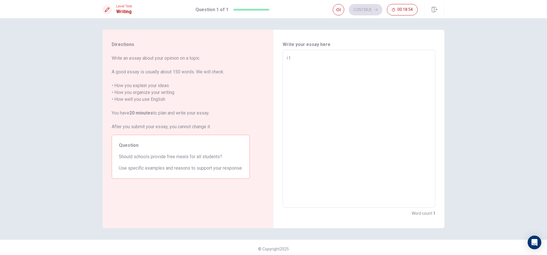
type textarea "x"
type textarea "i th"
type textarea "x"
type textarea "i thi"
type textarea "x"
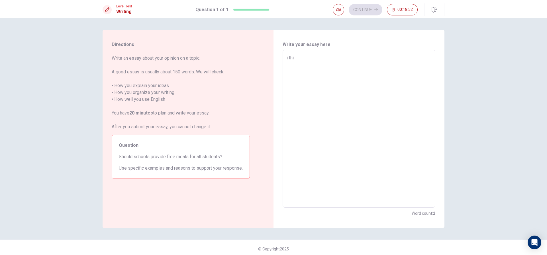
type textarea "i thin"
type textarea "x"
type textarea "i think"
type textarea "x"
type textarea "i think"
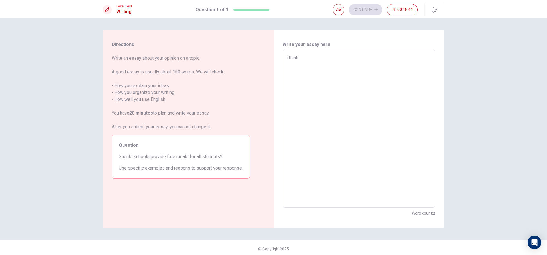
type textarea "x"
type textarea "i think s"
type textarea "x"
type textarea "i think sc"
type textarea "x"
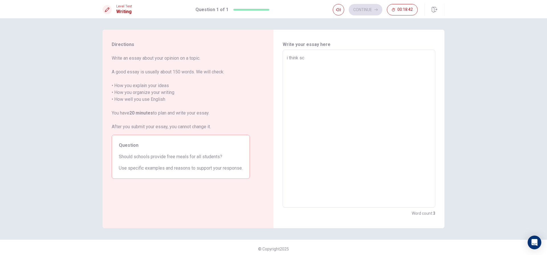
type textarea "i think sch"
type textarea "x"
type textarea "i think scho"
type textarea "x"
type textarea "i think schoo"
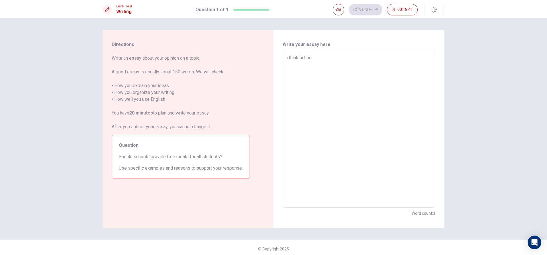
type textarea "x"
type textarea "i think school"
type textarea "x"
type textarea "i think schoo"
type textarea "x"
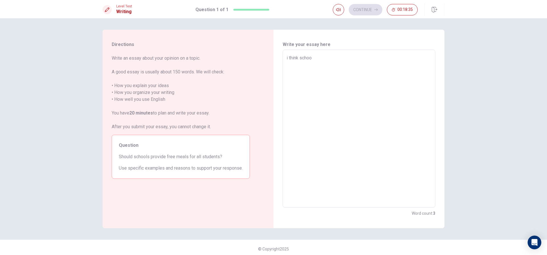
type textarea "i think scho"
type textarea "x"
type textarea "i think sch"
type textarea "x"
type textarea "i think sc"
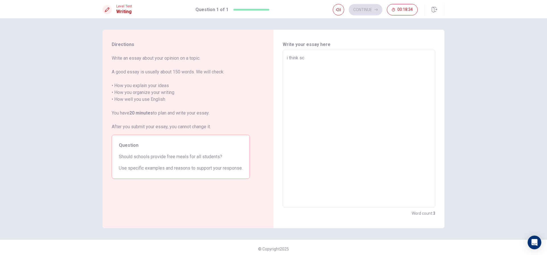
type textarea "x"
type textarea "i think s"
type textarea "x"
type textarea "i think"
type textarea "x"
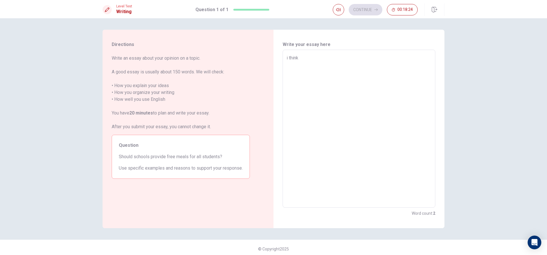
type textarea "i think m"
type textarea "x"
type textarea "i think mo"
type textarea "x"
type textarea "i think mos"
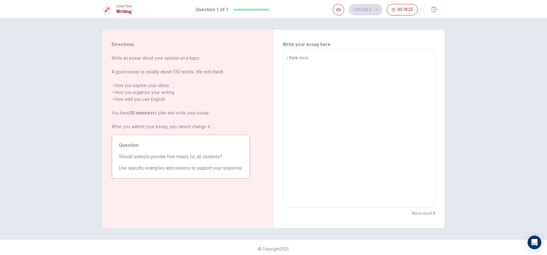
type textarea "x"
type textarea "i think most"
type textarea "x"
type textarea "i think most"
type textarea "x"
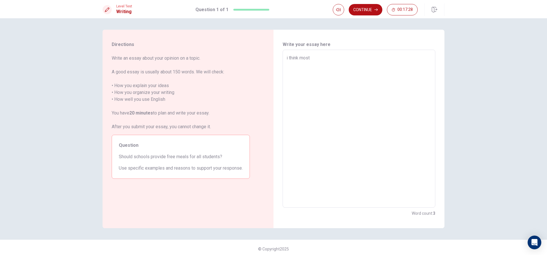
type textarea "i think most"
type textarea "x"
type textarea "i think mos"
type textarea "x"
type textarea "i think mo"
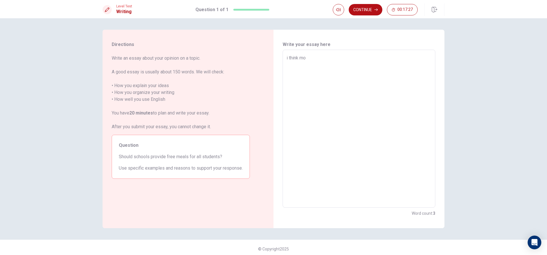
type textarea "x"
type textarea "i think m"
type textarea "x"
type textarea "i think"
type textarea "x"
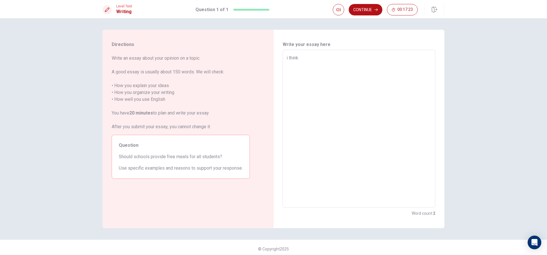
type textarea "i think a"
type textarea "x"
type textarea "i think an"
type textarea "x"
type textarea "i think and"
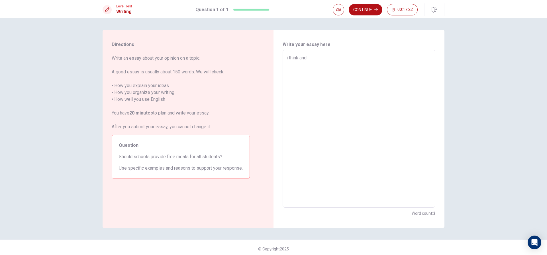
type textarea "x"
type textarea "i think and"
type textarea "x"
type textarea "i think and b"
type textarea "x"
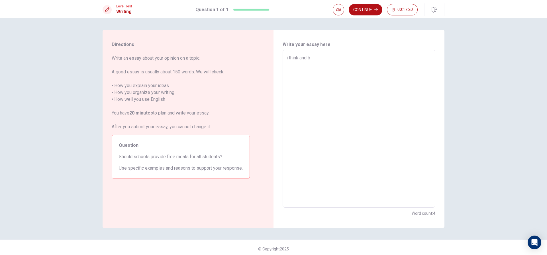
type textarea "i think and be"
type textarea "x"
type textarea "i think and bel"
type textarea "x"
type textarea "i think and beli"
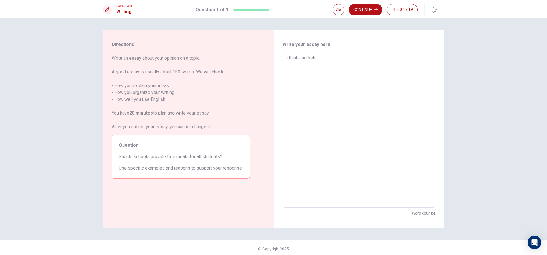
type textarea "x"
type textarea "i think and belie"
type textarea "x"
type textarea "i think and believ"
type textarea "x"
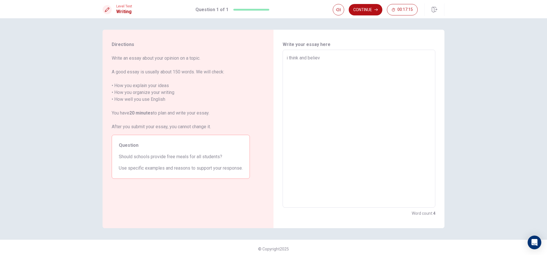
type textarea "i think and believe"
type textarea "x"
type textarea "i think and believe"
type textarea "x"
type textarea "i think and believe t"
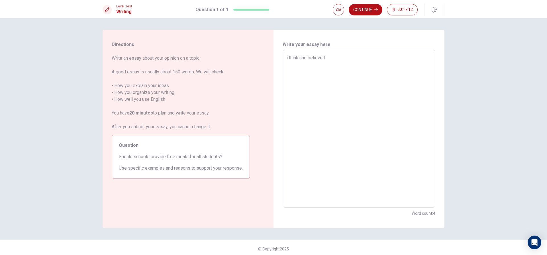
type textarea "x"
type textarea "i think and believe [PERSON_NAME]"
type textarea "x"
type textarea "i think and believe tha"
type textarea "x"
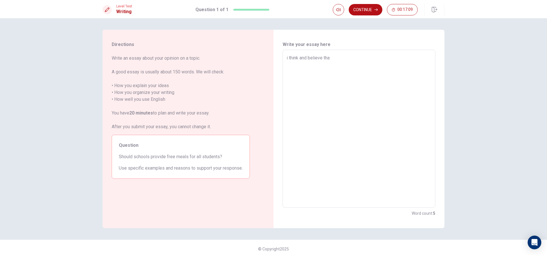
type textarea "i think and believe that"
type textarea "x"
type textarea "i think and believe that"
type textarea "x"
type textarea "i think and believe that s"
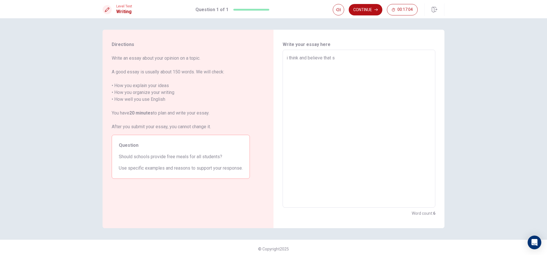
type textarea "x"
type textarea "i think and believe that sc"
type textarea "x"
type textarea "i think and believe that sch"
type textarea "x"
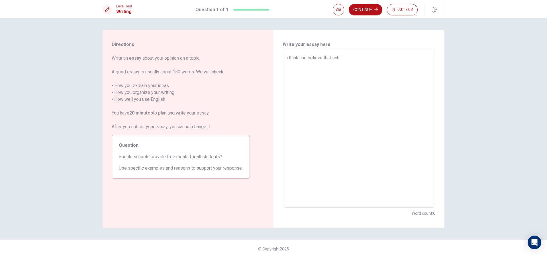
type textarea "i think and believe that scho"
type textarea "x"
type textarea "i think and believe that schoo"
type textarea "x"
type textarea "i think and believe that school"
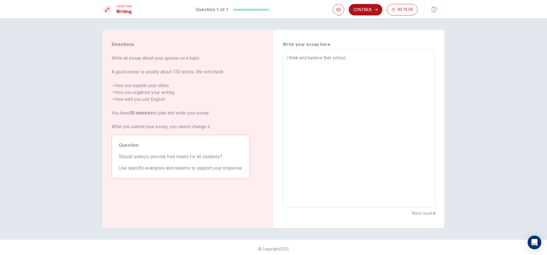
type textarea "x"
type textarea "i think and believe that schools"
type textarea "x"
type textarea "i think and believe that schools"
type textarea "x"
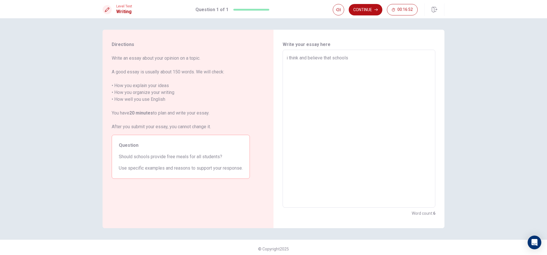
type textarea "i think and believe that schools"
type textarea "x"
type textarea "i think and believe that schools"
type textarea "x"
type textarea "i think and believe that schools s"
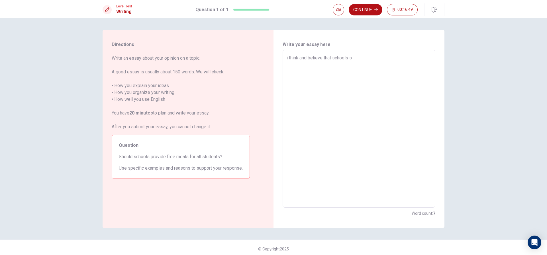
type textarea "x"
type textarea "i think and believe that schools sh"
type textarea "x"
type textarea "i think and believe that schools sho"
type textarea "x"
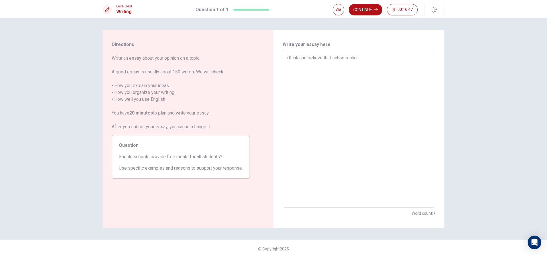
type textarea "i think and believe that schools shou"
type textarea "x"
type textarea "i think and believe that schools shoul"
type textarea "x"
type textarea "i think and believe that schools should"
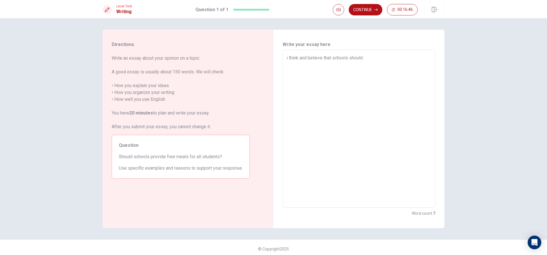
type textarea "x"
type textarea "i think and believe that schools should"
type textarea "x"
type textarea "i think and believe that schools should p"
type textarea "x"
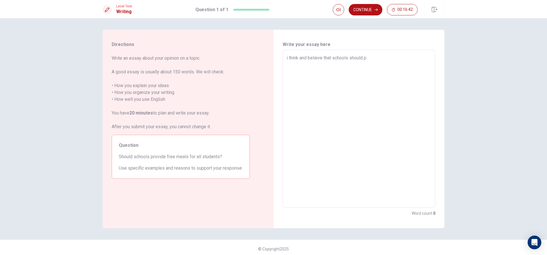
type textarea "i think and believe that schools should pr"
type textarea "x"
type textarea "i think and believe that schools should pro"
type textarea "x"
type textarea "i think and believe that schools should prov"
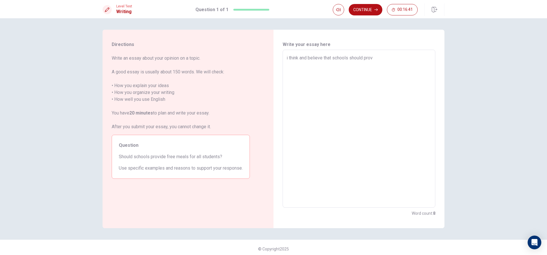
type textarea "x"
type textarea "i think and believe that schools should provi"
type textarea "x"
type textarea "i think and believe that schools should provid"
type textarea "x"
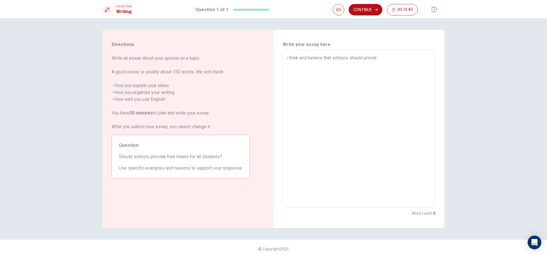
type textarea "i think and believe that schools should provide"
type textarea "x"
type textarea "i think and believe that schools should provide"
type textarea "x"
type textarea "i think and believe that schools should provide f"
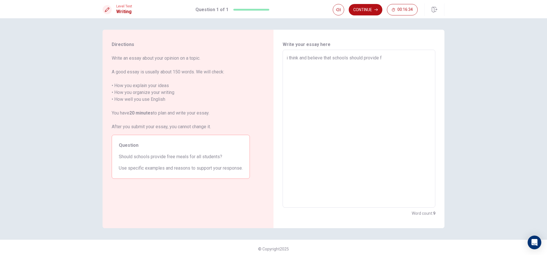
type textarea "x"
type textarea "i think and believe that schools should provide fr"
type textarea "x"
type textarea "i think and believe that schools should provide fre"
type textarea "x"
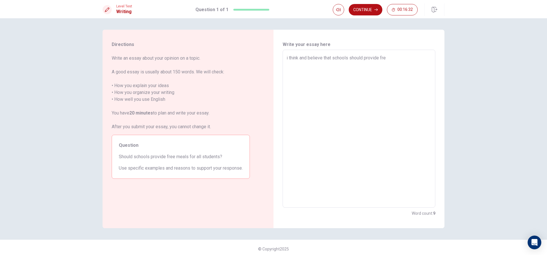
type textarea "i think and believe that schools should provide free"
type textarea "x"
type textarea "i think and believe that schools should provide free"
type textarea "x"
type textarea "i think and believe that schools should provide free m"
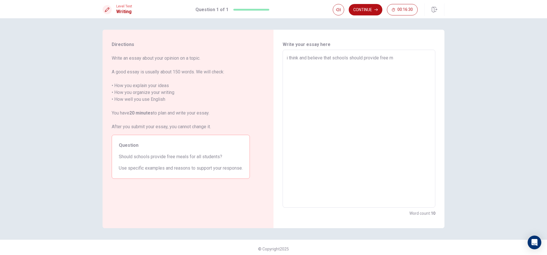
type textarea "x"
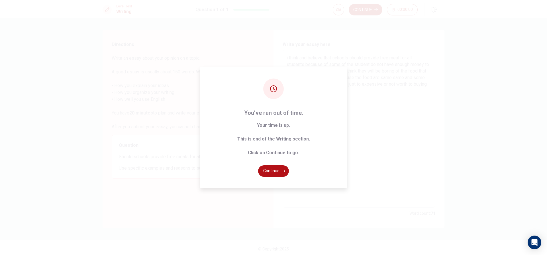
click at [278, 170] on button "Continue" at bounding box center [273, 170] width 31 height 11
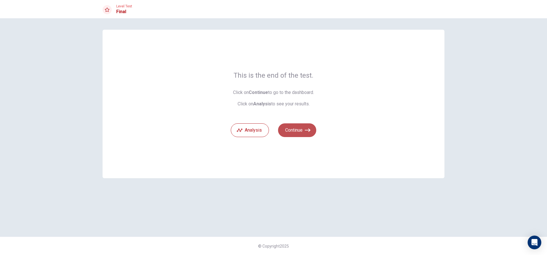
click at [307, 129] on icon "button" at bounding box center [308, 130] width 6 height 6
